Goal: Find specific page/section: Find specific page/section

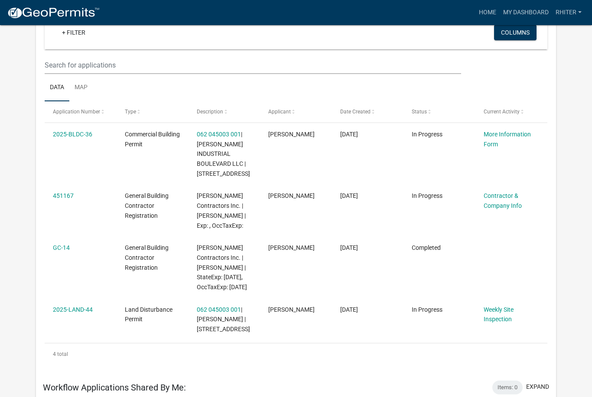
scroll to position [74, 0]
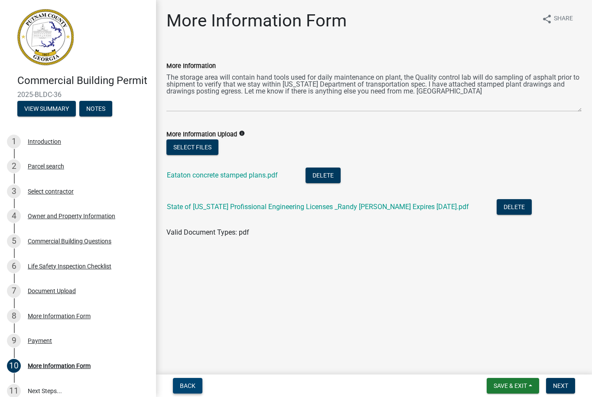
click at [189, 387] on span "Back" at bounding box center [188, 386] width 16 height 7
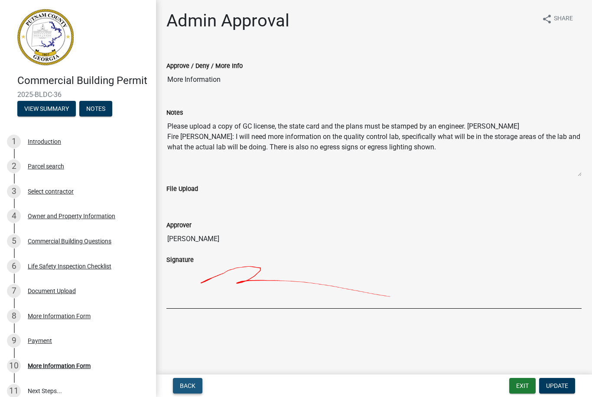
click at [189, 387] on span "Back" at bounding box center [188, 386] width 16 height 7
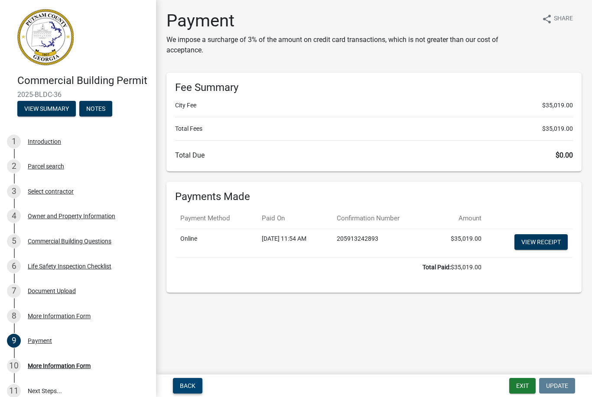
click at [189, 387] on span "Back" at bounding box center [188, 386] width 16 height 7
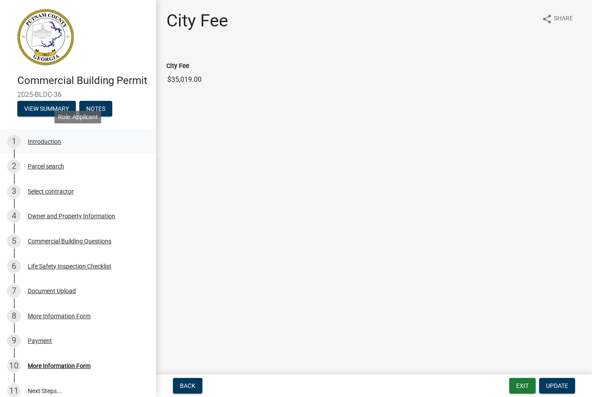
click at [39, 143] on div "Introduction" at bounding box center [44, 142] width 33 height 6
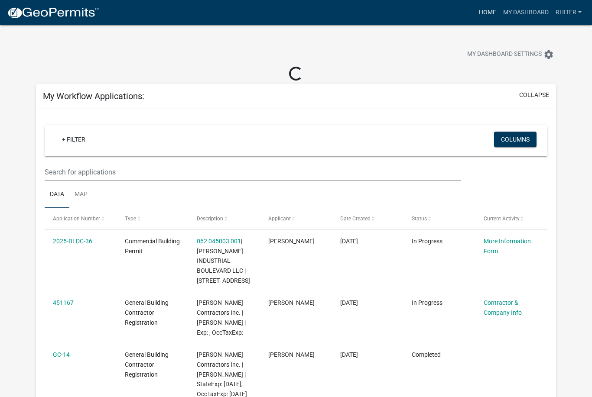
click at [490, 14] on link "Home" at bounding box center [487, 12] width 24 height 16
